Goal: Task Accomplishment & Management: Use online tool/utility

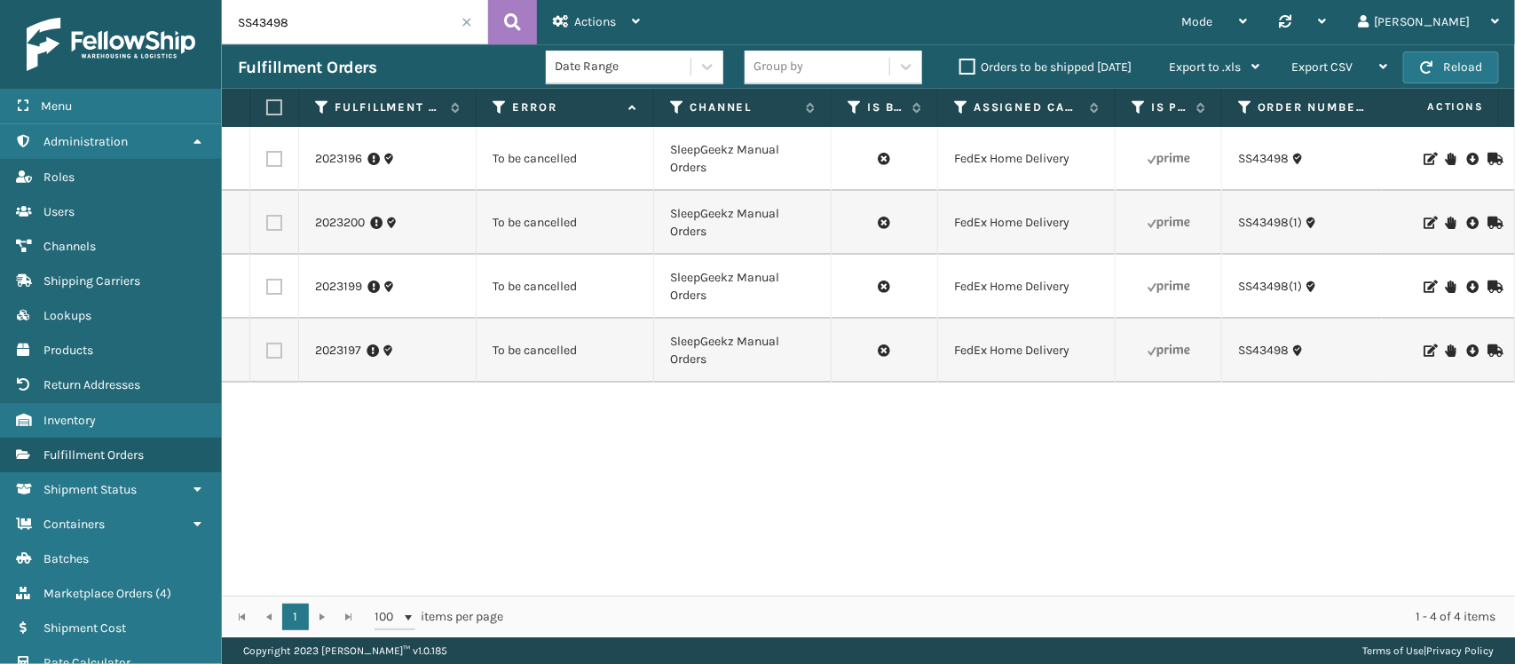
click at [272, 31] on input "SS43498" at bounding box center [355, 22] width 266 height 44
paste input "534"
click at [530, 15] on button at bounding box center [512, 22] width 49 height 44
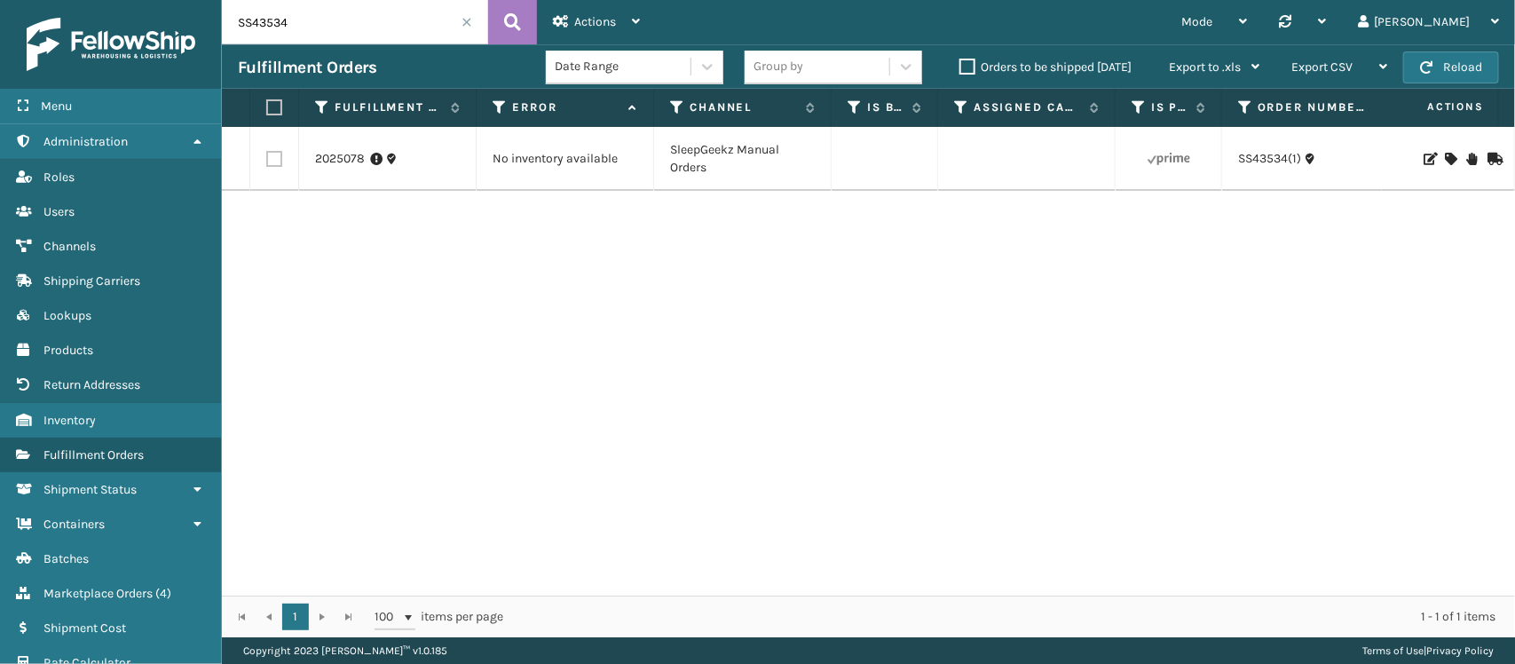
click at [1455, 152] on td at bounding box center [1447, 159] width 133 height 64
click at [1466, 153] on icon at bounding box center [1471, 159] width 11 height 12
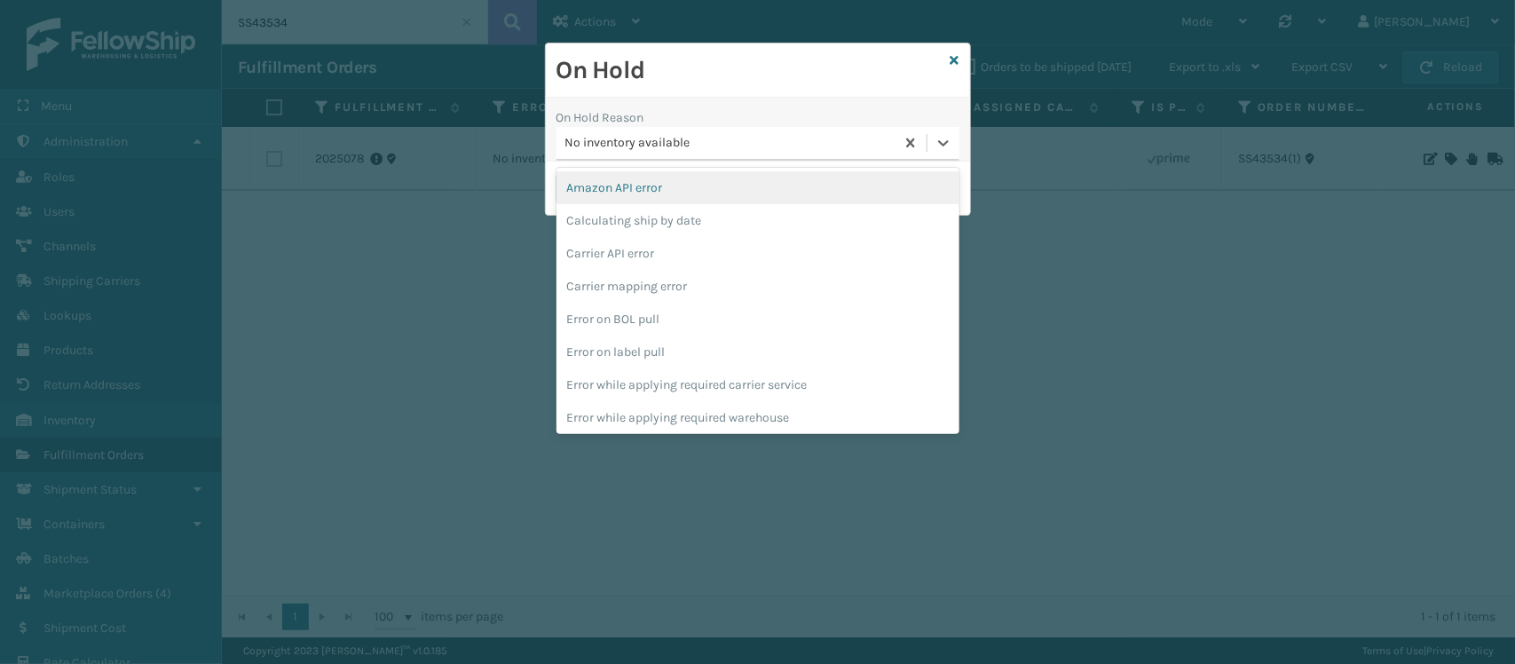
click at [733, 143] on div "No inventory available" at bounding box center [730, 143] width 331 height 19
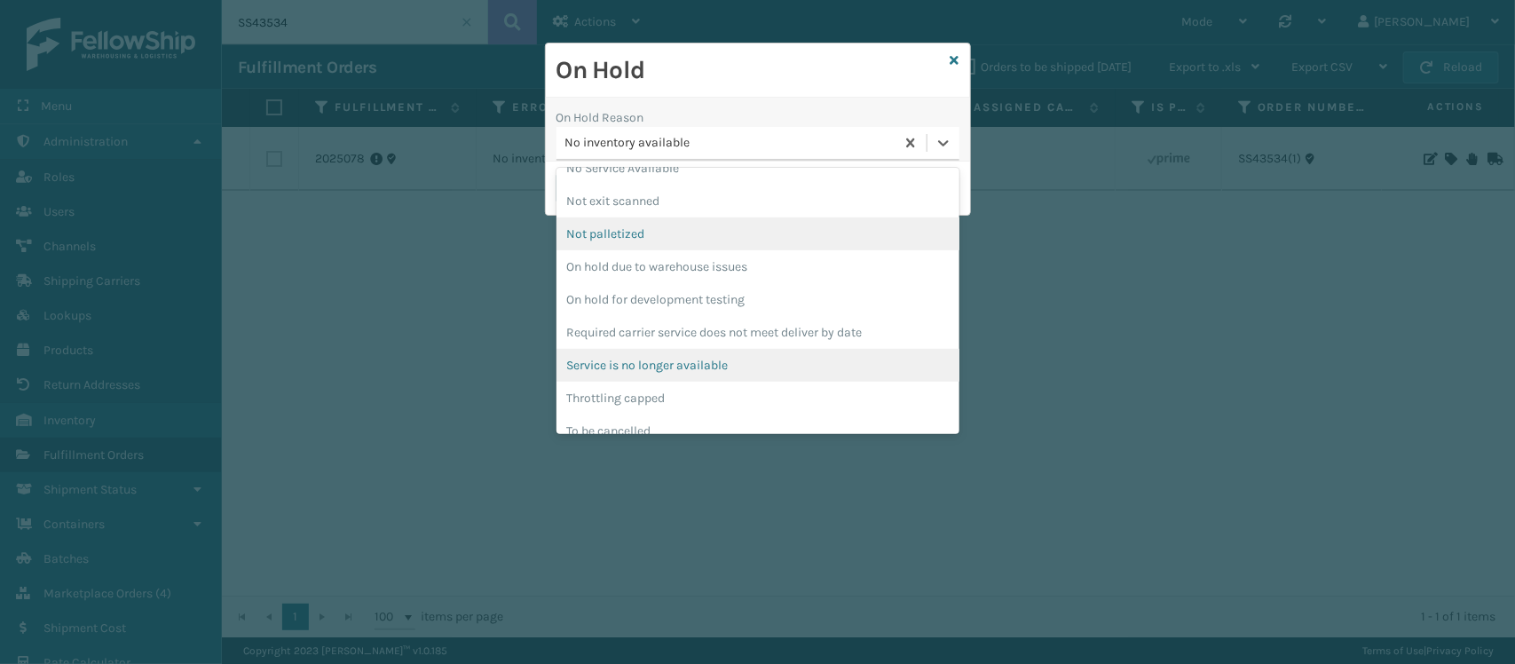
scroll to position [429, 0]
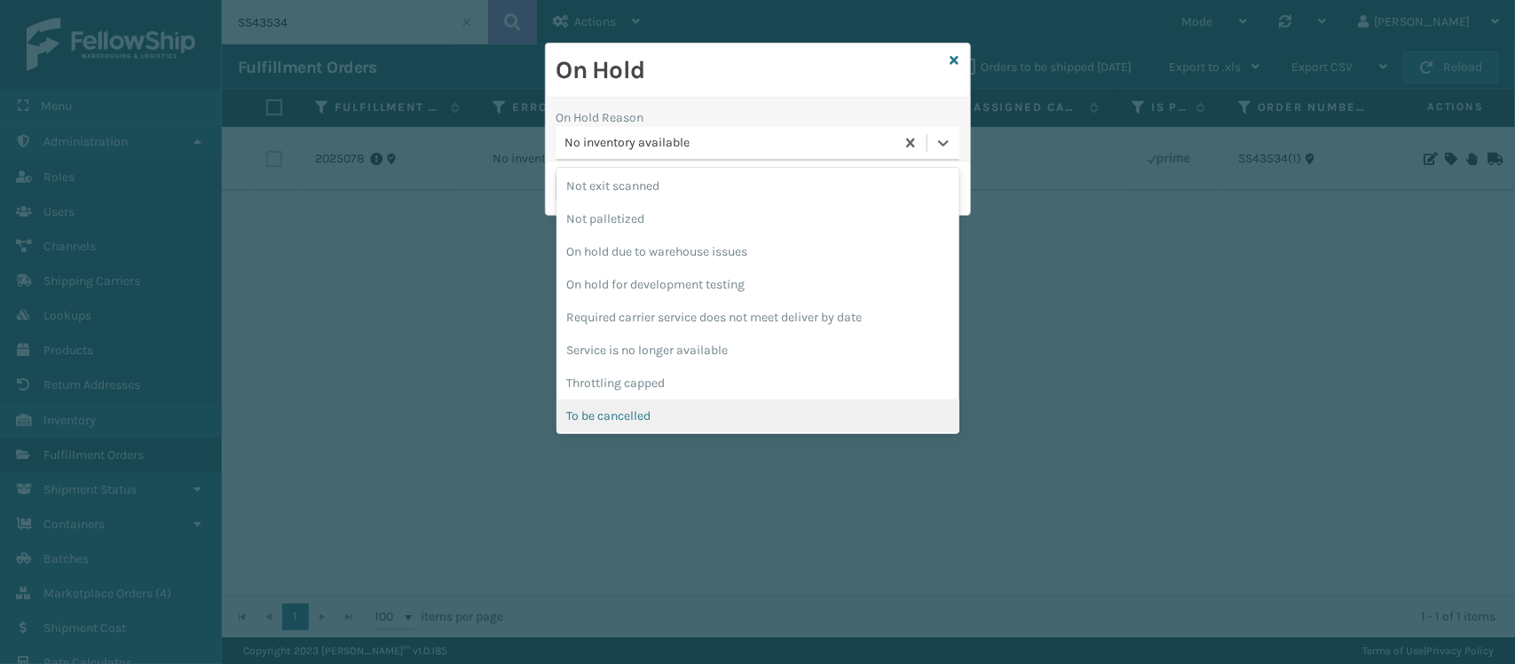
click at [650, 413] on div "To be cancelled" at bounding box center [757, 415] width 403 height 33
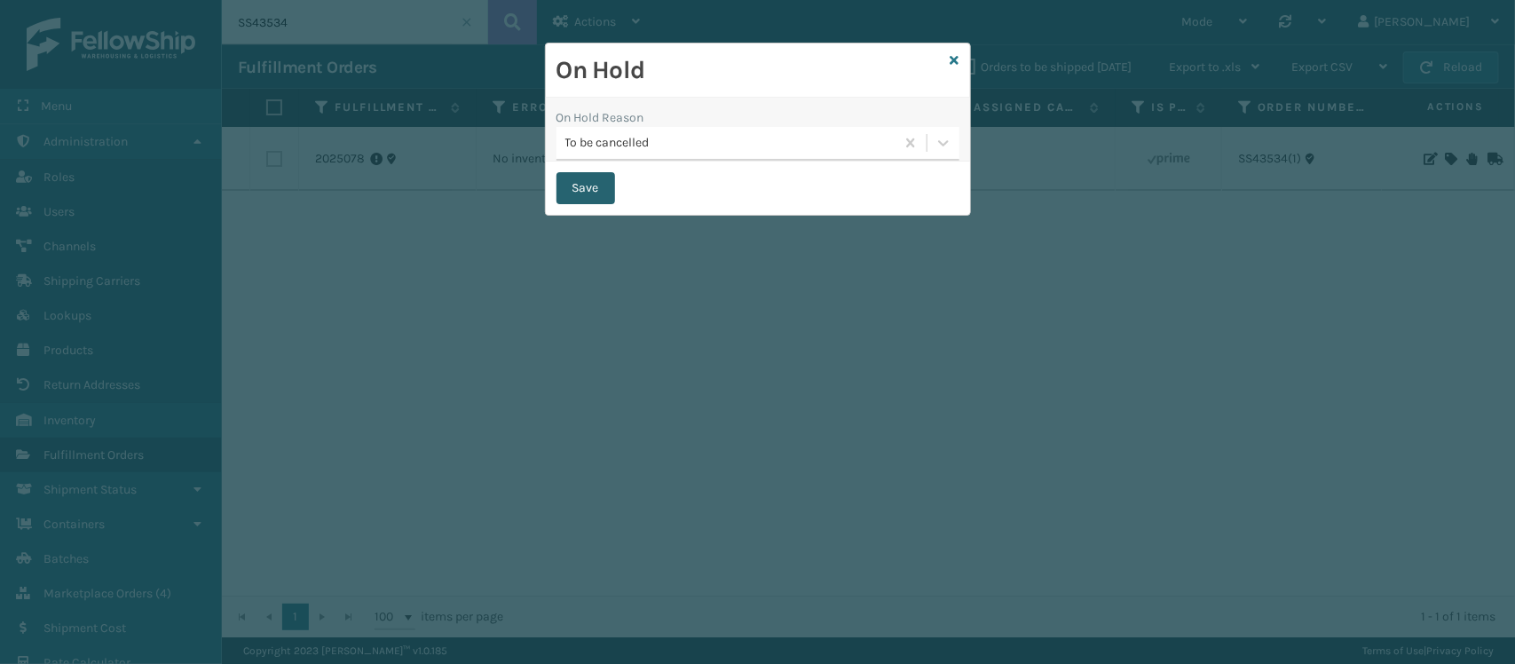
click at [581, 191] on button "Save" at bounding box center [585, 188] width 59 height 32
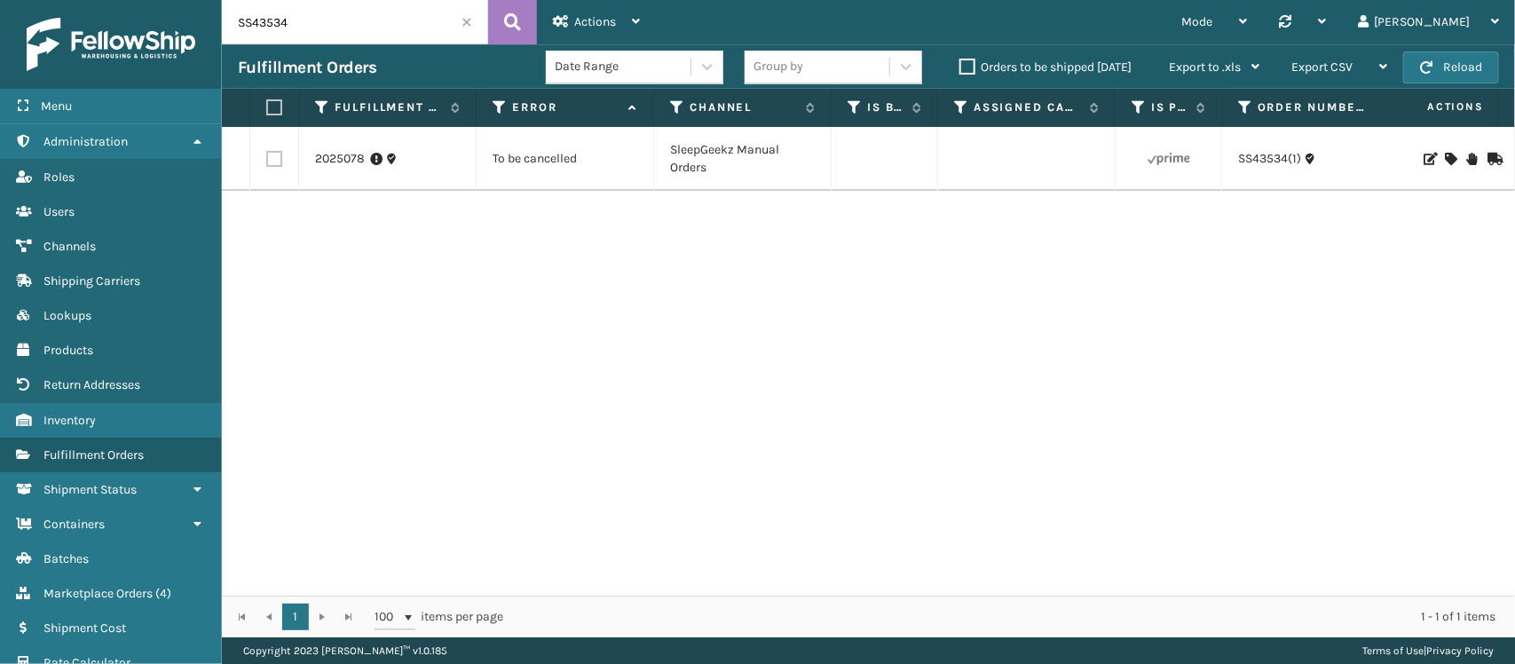
click at [335, 23] on input "SS43534" at bounding box center [355, 22] width 266 height 44
paste input "113-8236270-2335435"
click at [482, 14] on input "113-8236270-2335435" at bounding box center [355, 22] width 266 height 44
click at [500, 15] on button at bounding box center [512, 22] width 49 height 44
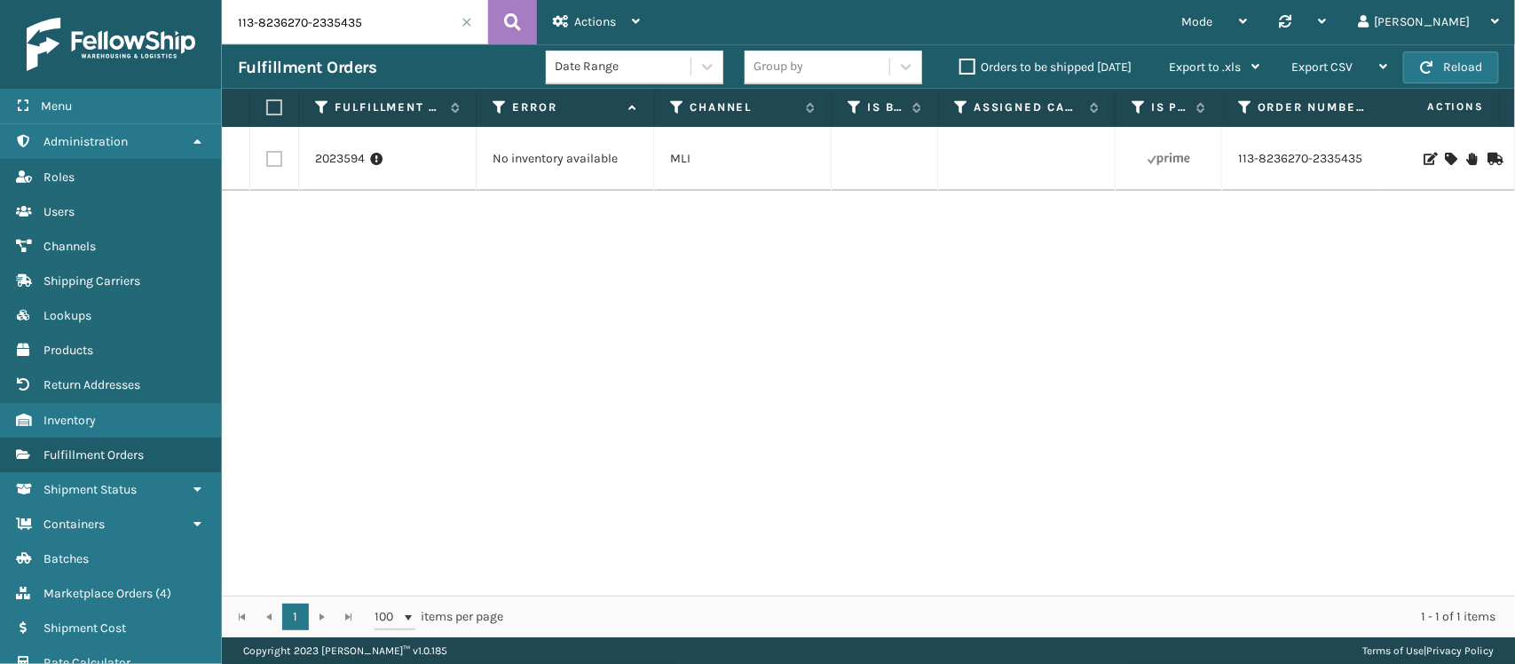
click at [1444, 158] on icon at bounding box center [1449, 159] width 11 height 12
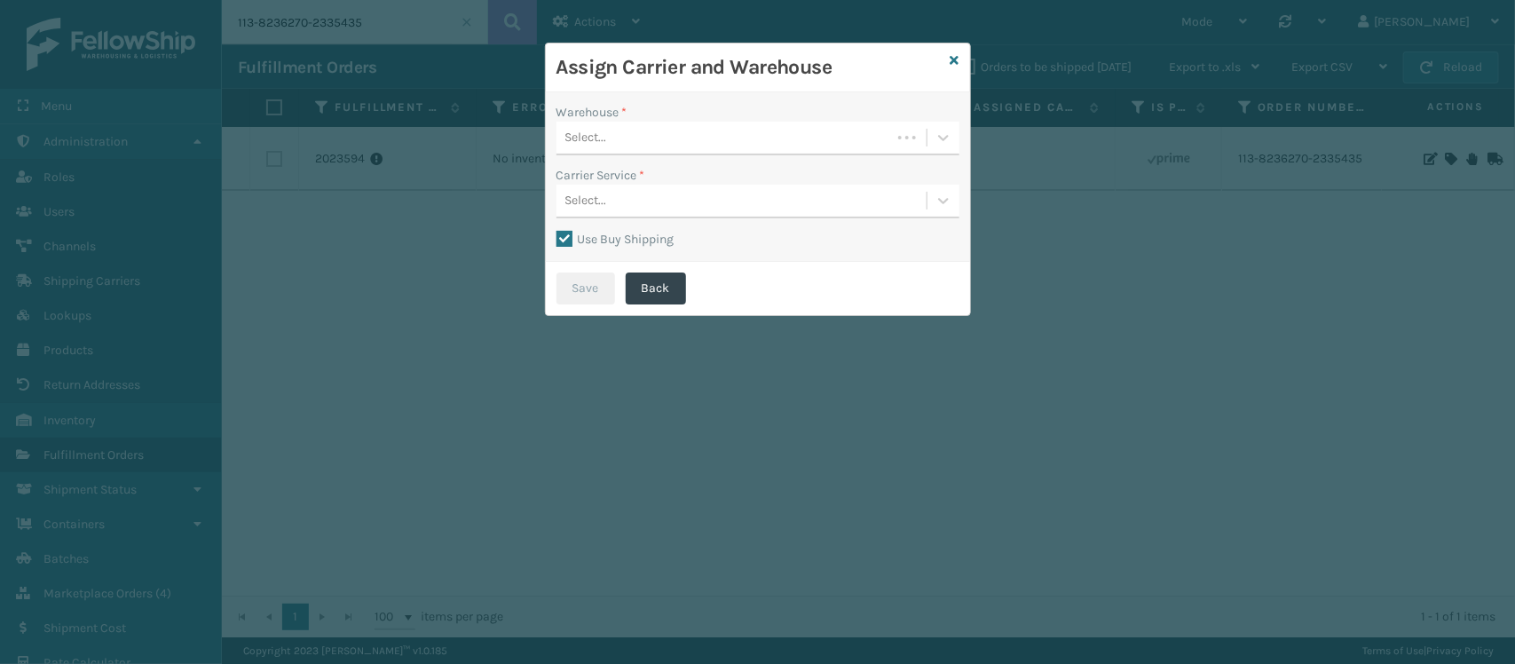
click at [732, 138] on div "Select..." at bounding box center [723, 137] width 335 height 29
click at [689, 173] on div "SleepGeekz Warehouse" at bounding box center [757, 182] width 403 height 33
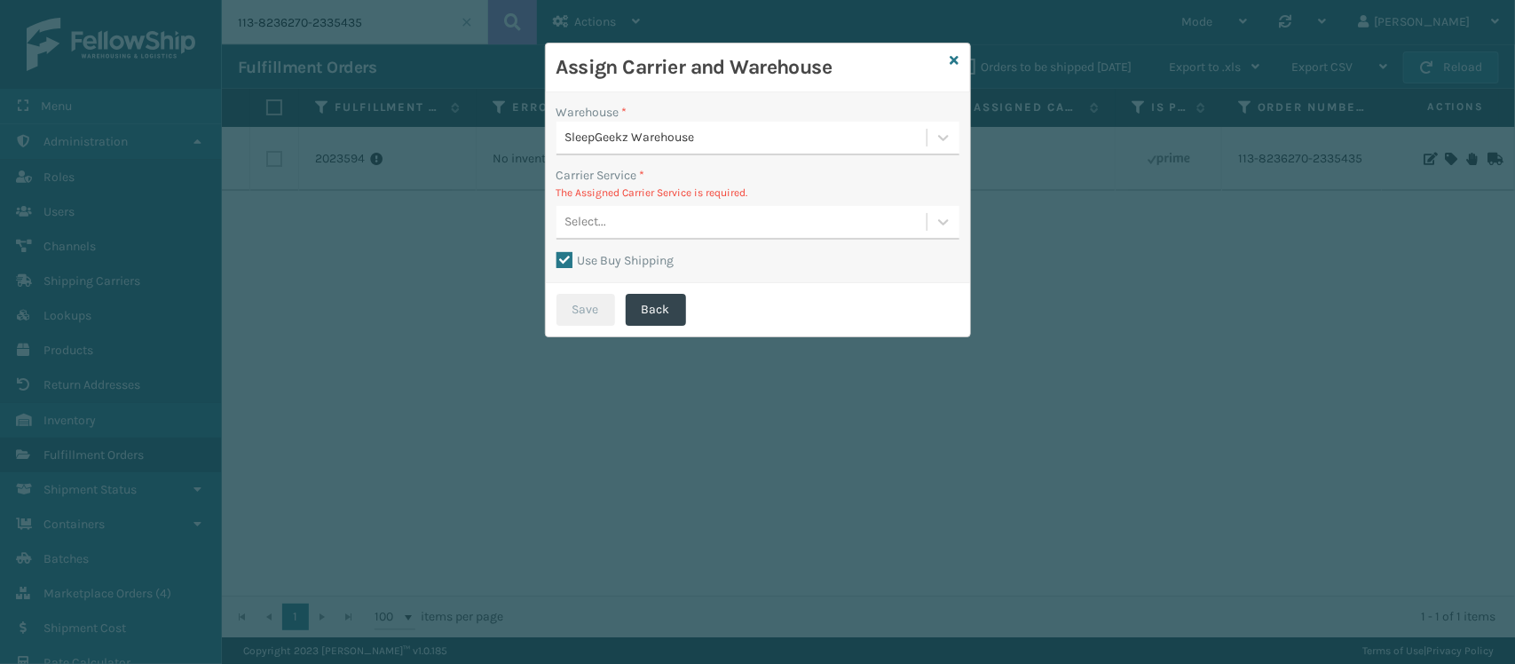
click at [699, 222] on div "Select..." at bounding box center [741, 222] width 370 height 29
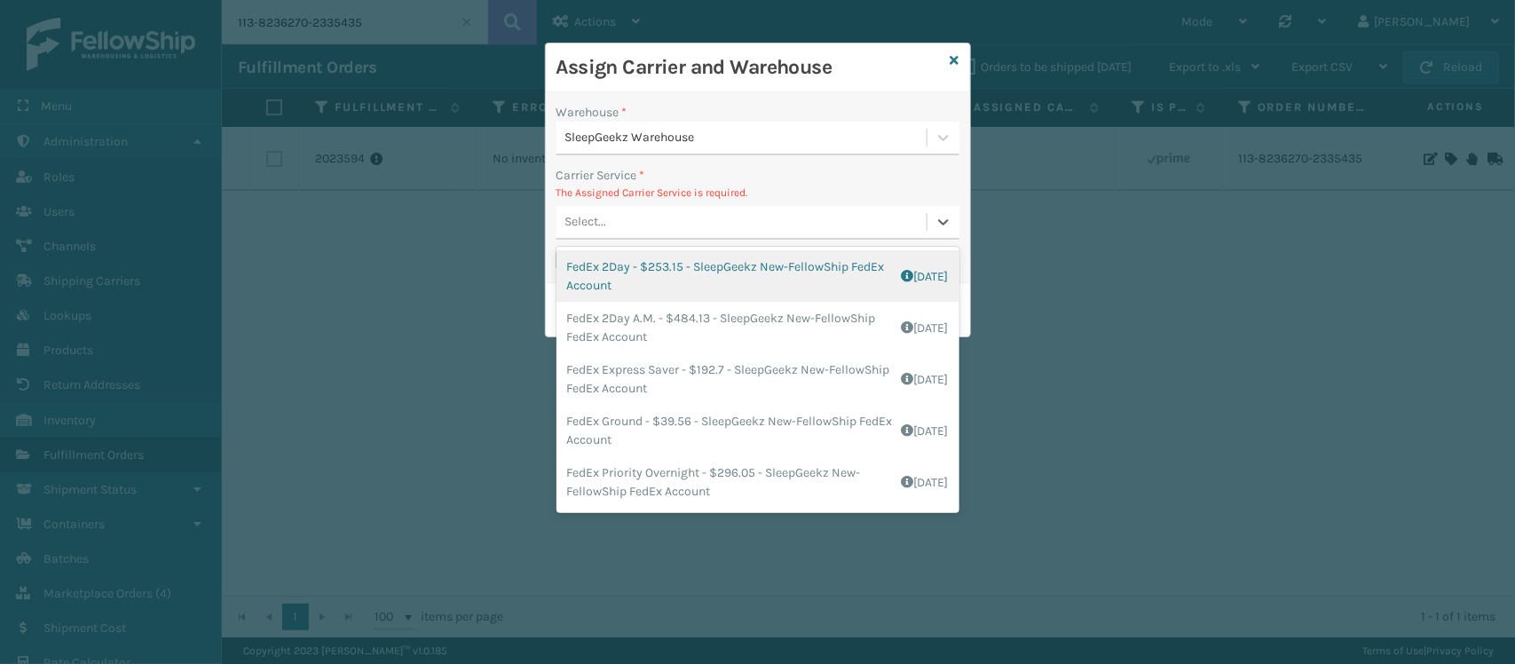
click at [720, 276] on div "FedEx 2Day - $253.15 - SleepGeekz New-FellowShip FedEx Account Shipping Cost $1…" at bounding box center [757, 275] width 403 height 51
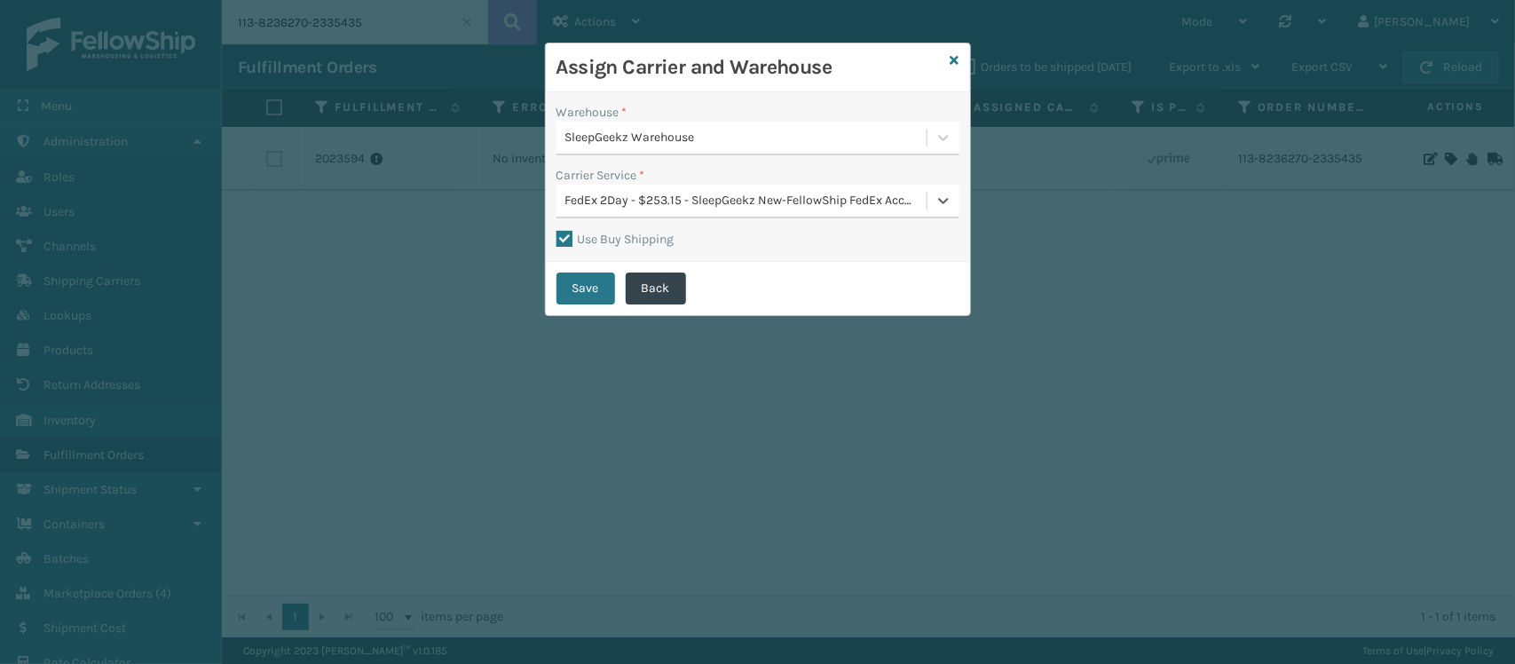
drag, startPoint x: 1442, startPoint y: 232, endPoint x: 761, endPoint y: 196, distance: 681.5
click at [761, 196] on div "FedEx 2Day - $253.15 - SleepGeekz New-FellowShip FedEx Account" at bounding box center [746, 201] width 363 height 19
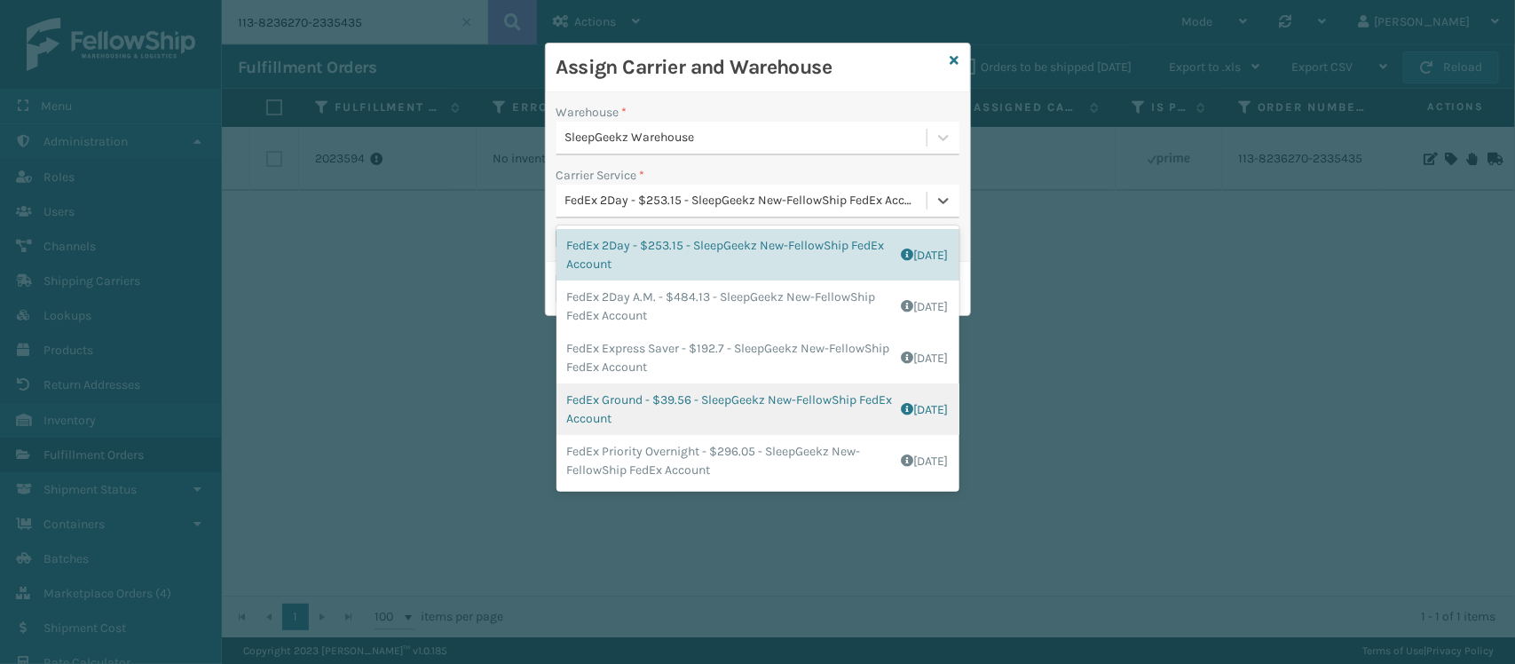
click at [730, 414] on div "FedEx Ground - $39.56 - SleepGeekz New-FellowShip FedEx Account Shipping Cost $…" at bounding box center [757, 408] width 403 height 51
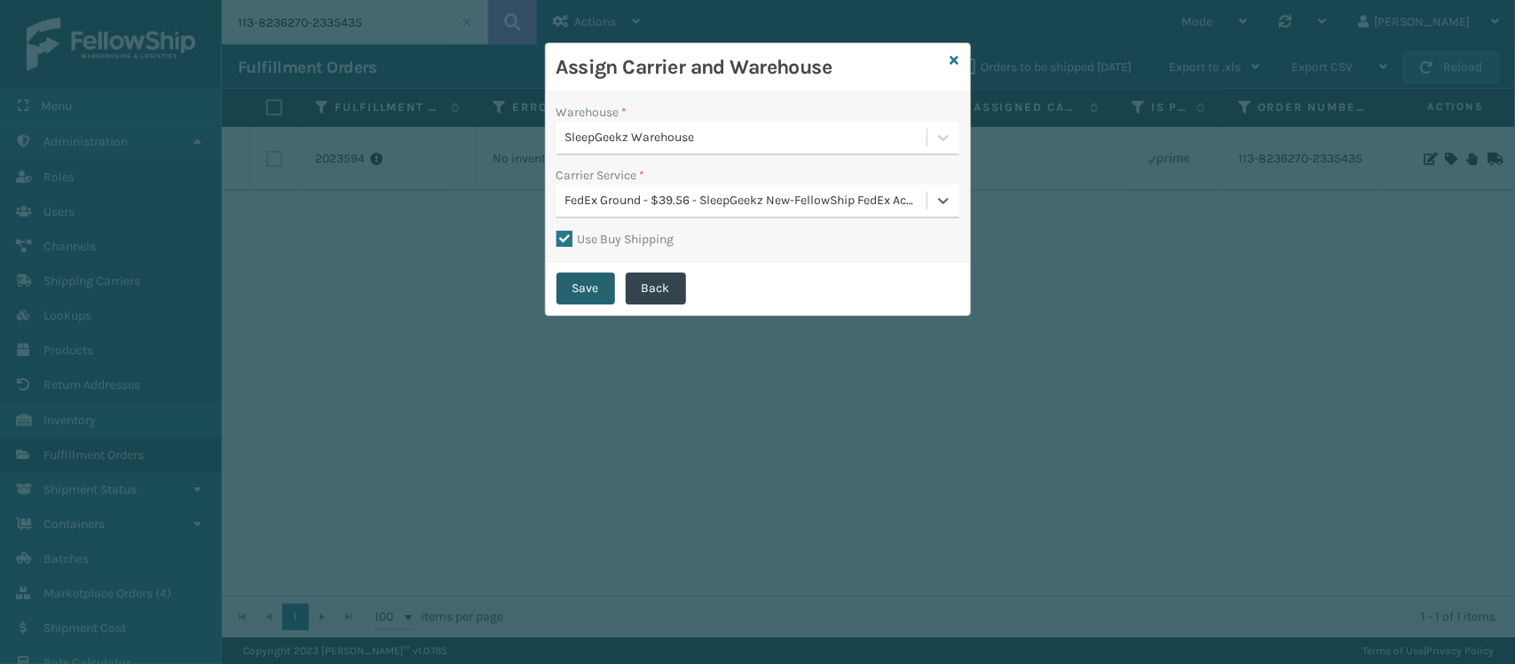
click at [584, 286] on button "Save" at bounding box center [585, 288] width 59 height 32
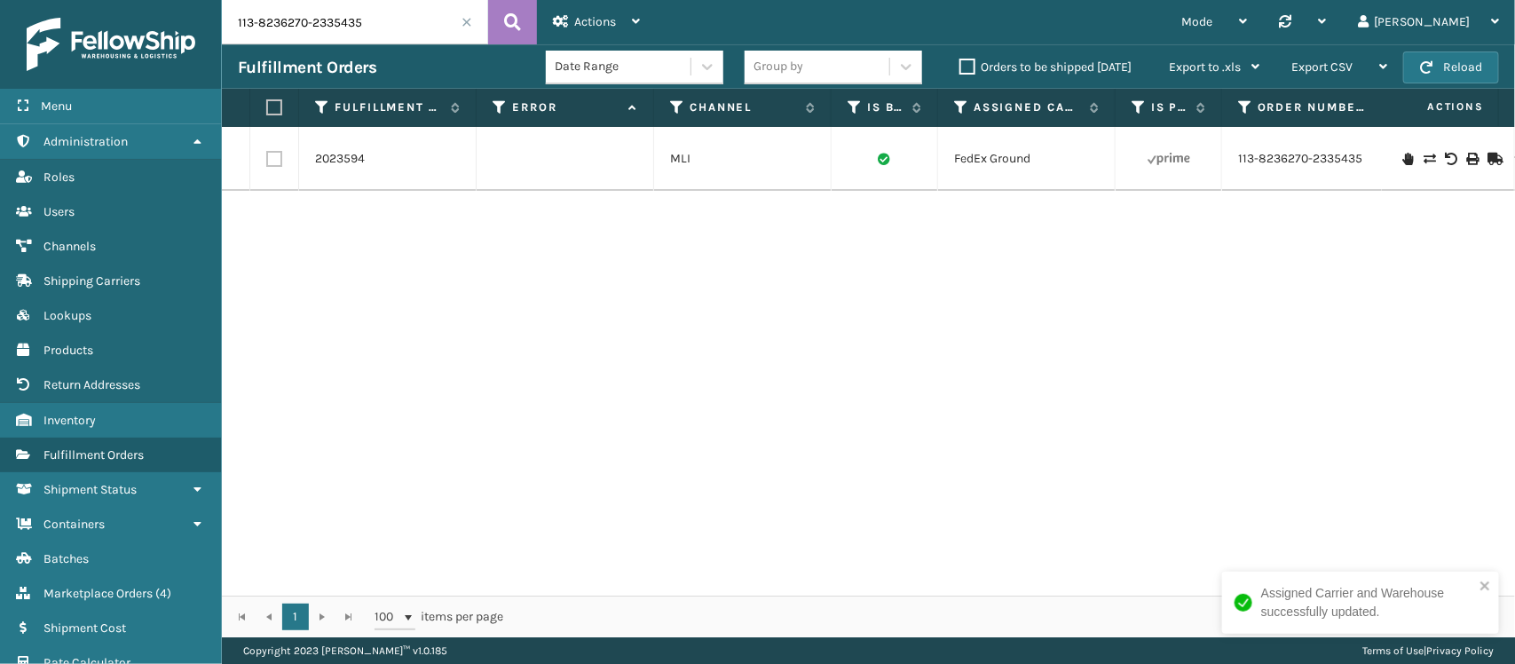
click at [405, 20] on input "113-8236270-2335435" at bounding box center [355, 22] width 266 height 44
paste input "4-6690461-6464264"
type input "114-6690461-6464264"
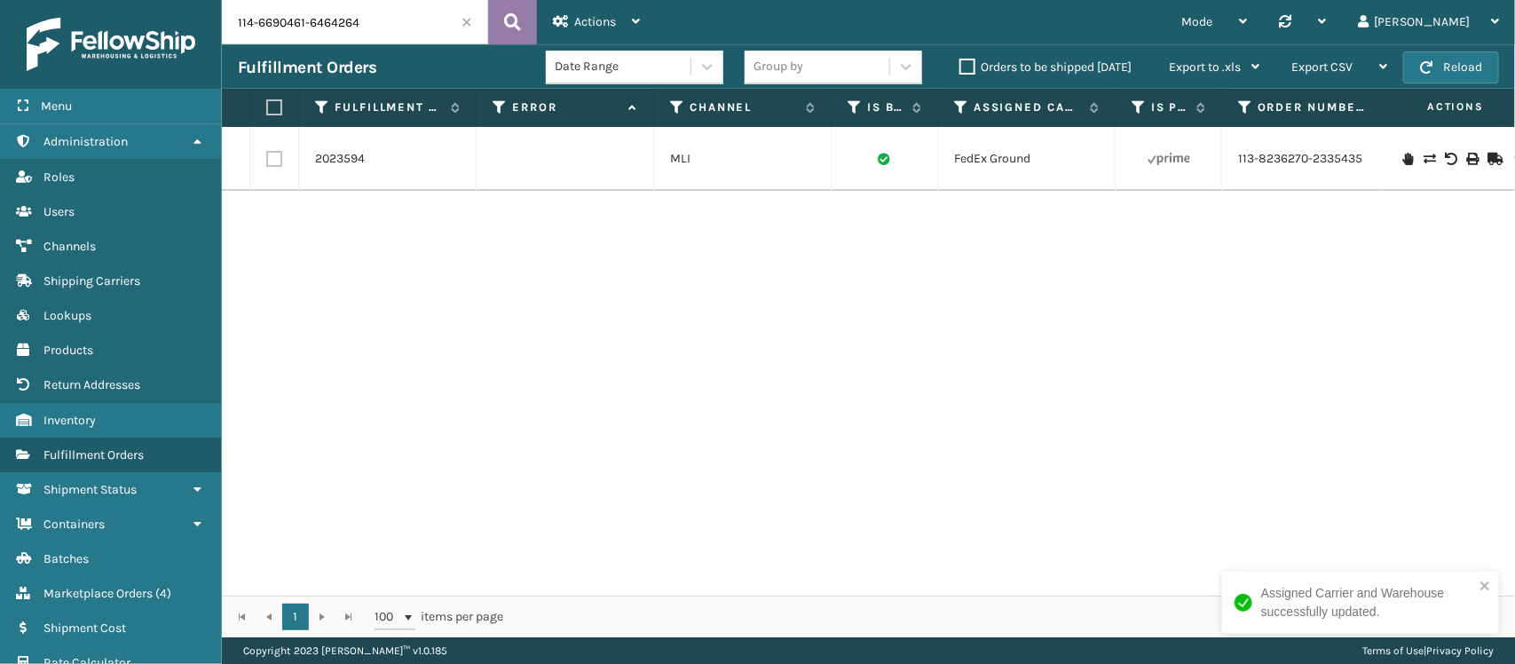
click at [520, 22] on icon at bounding box center [512, 22] width 17 height 27
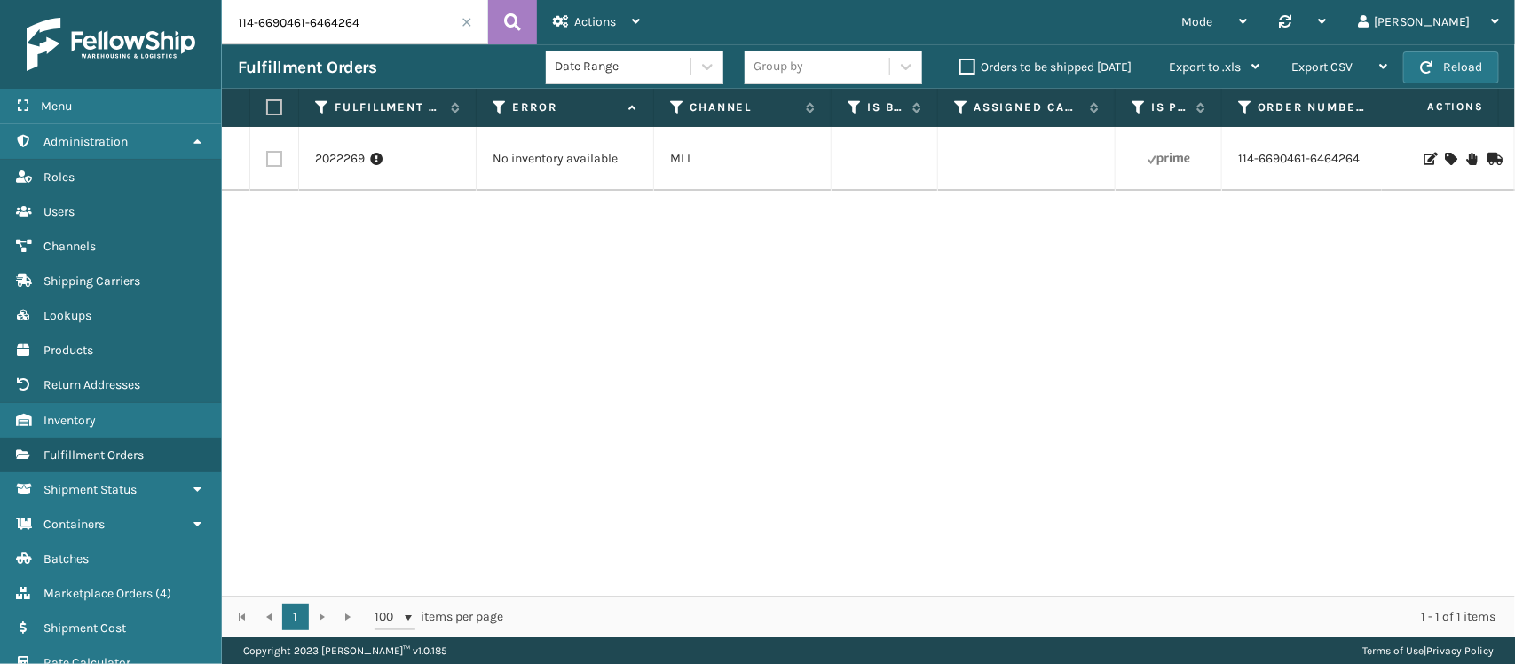
click at [1444, 153] on icon at bounding box center [1449, 159] width 11 height 12
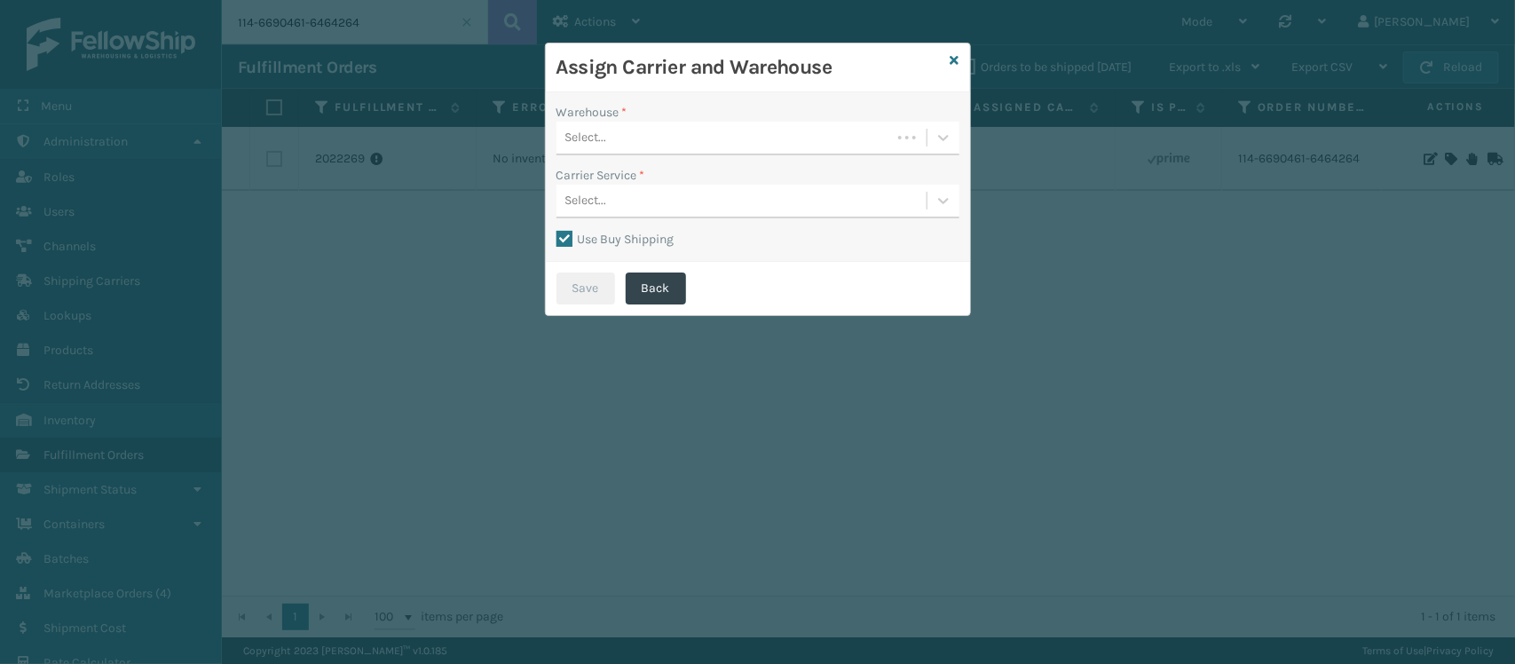
click at [732, 126] on div "Select..." at bounding box center [723, 137] width 335 height 29
click at [716, 177] on div "SleepGeekz Warehouse" at bounding box center [757, 182] width 403 height 33
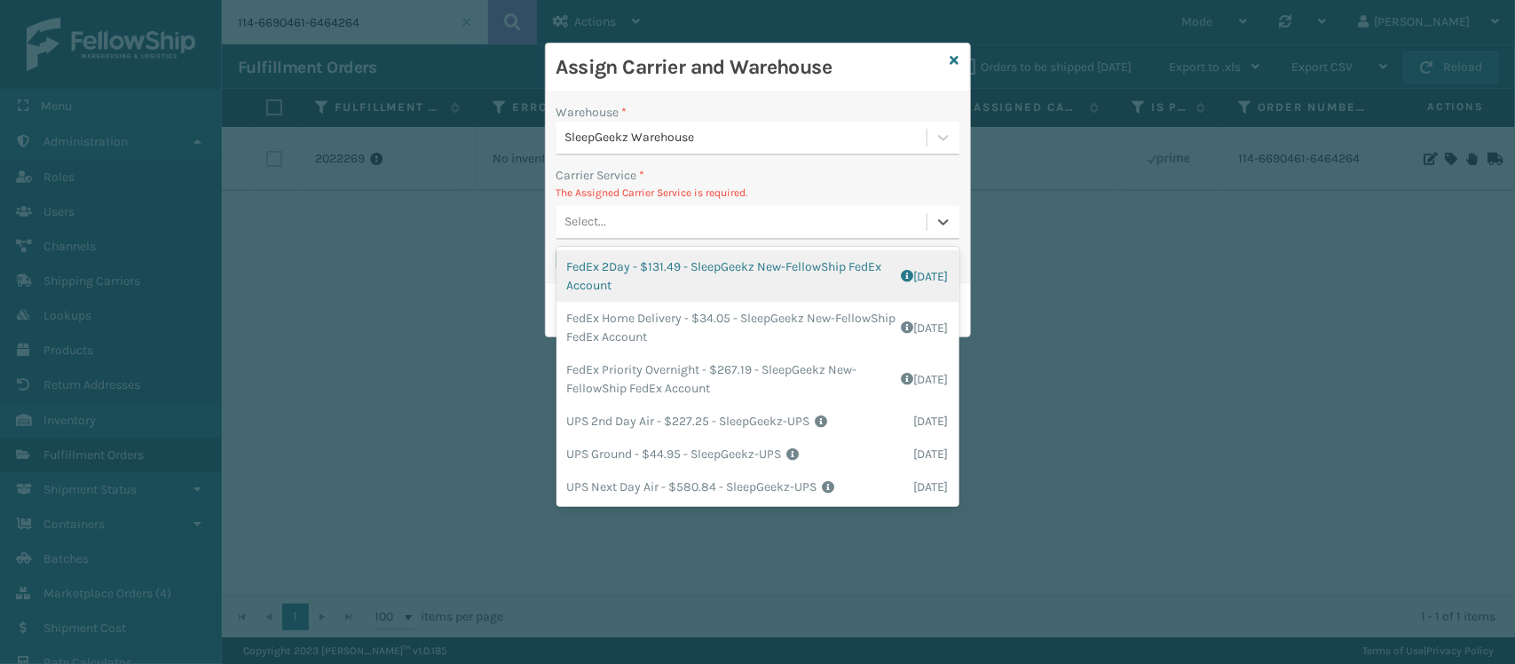
click at [706, 217] on div "Select..." at bounding box center [741, 222] width 370 height 29
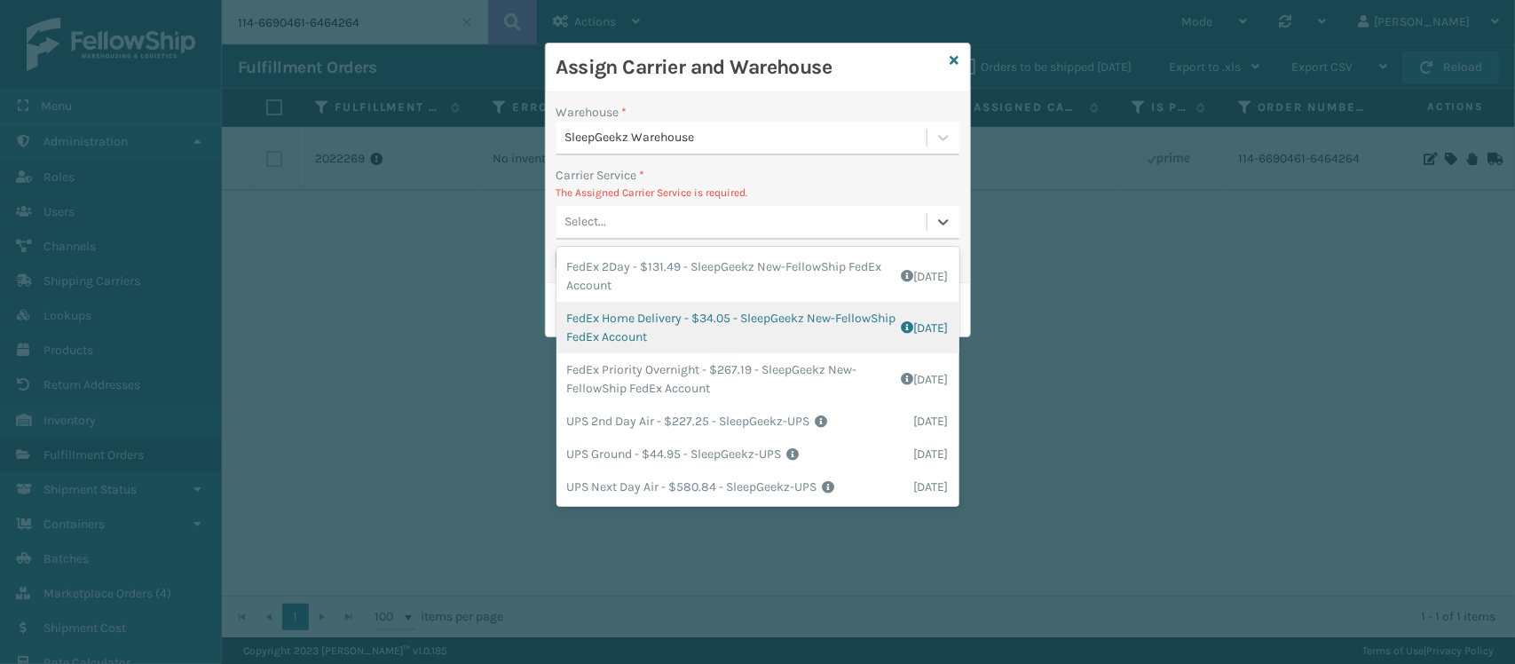
click at [746, 329] on div "FedEx Home Delivery - $34.05 - SleepGeekz New-FellowShip FedEx Account Shipping…" at bounding box center [757, 327] width 403 height 51
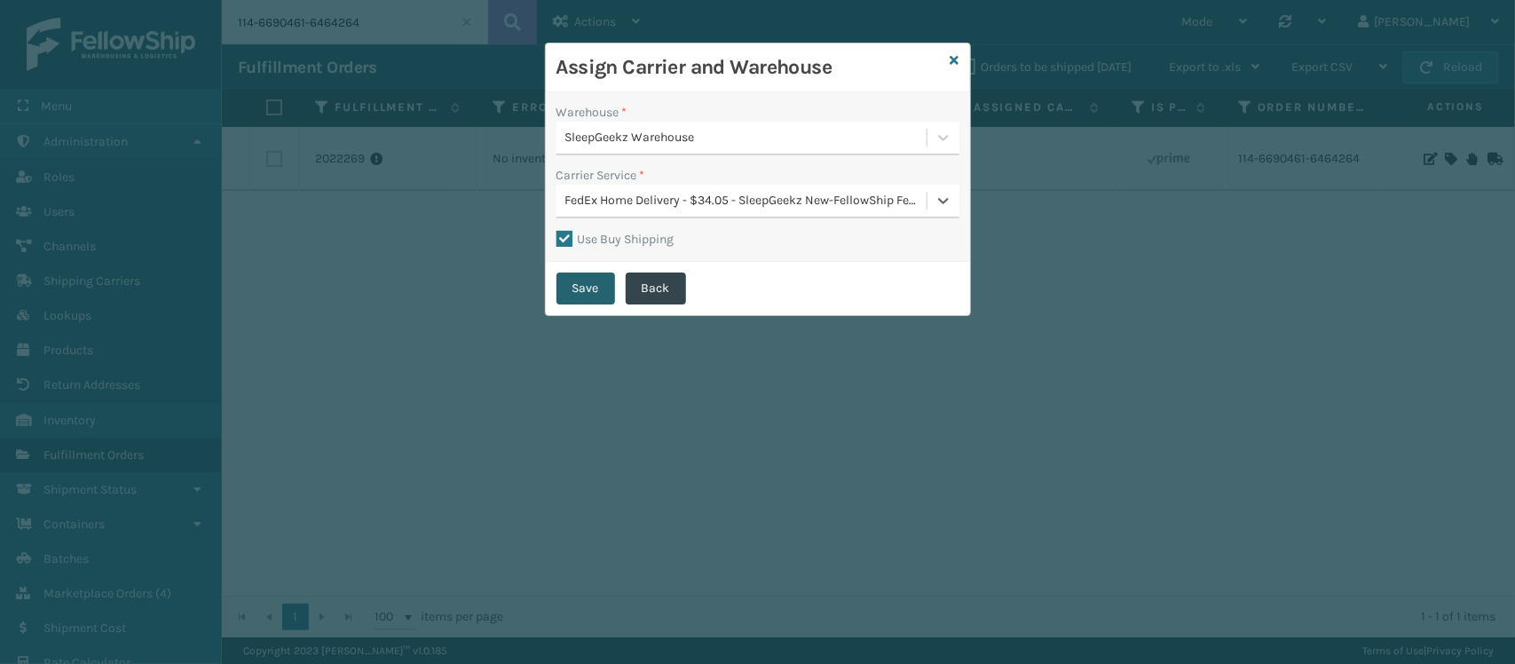
click at [583, 290] on button "Save" at bounding box center [585, 288] width 59 height 32
